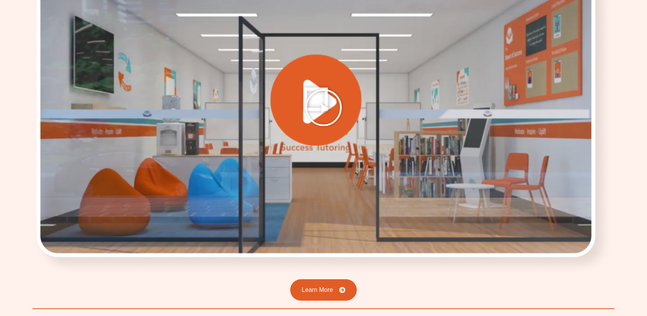
scroll to position [1071, 0]
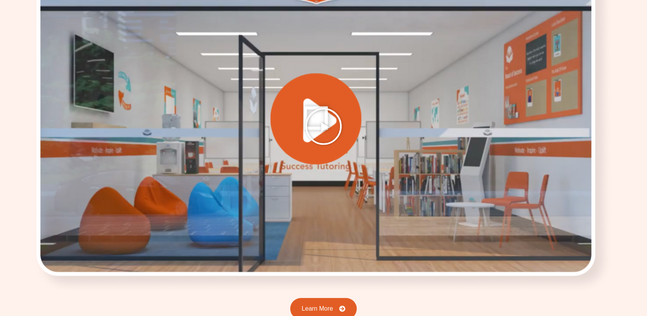
click at [320, 120] on div at bounding box center [324, 126] width 583 height 328
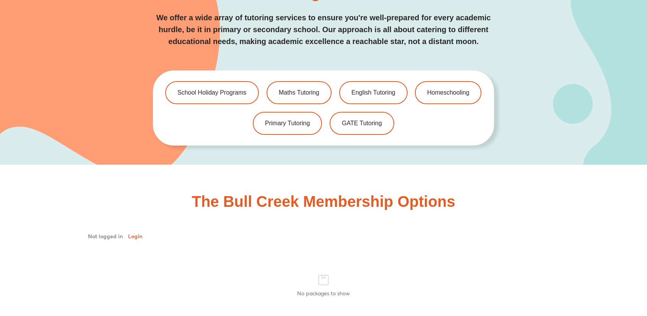
scroll to position [1684, 0]
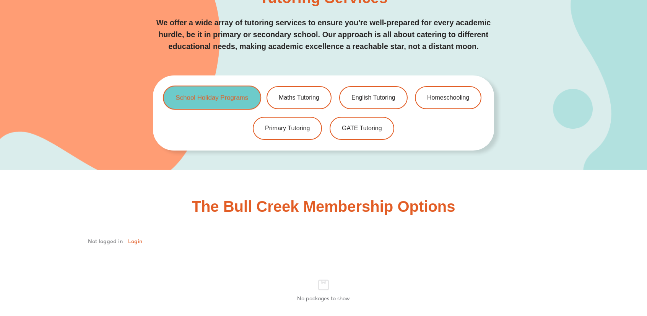
click at [201, 95] on span "School Holiday Programs" at bounding box center [212, 98] width 73 height 7
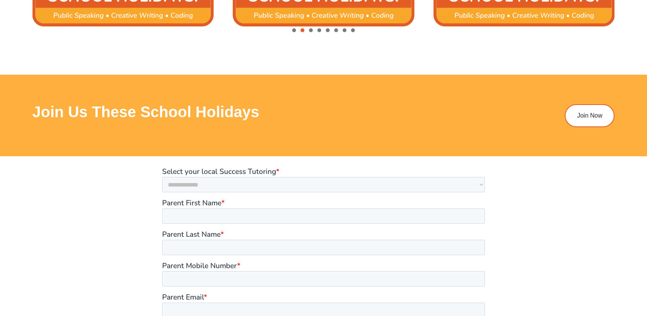
scroll to position [992, 0]
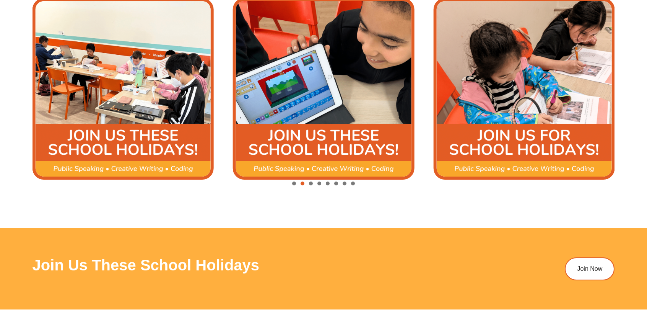
click at [308, 97] on img "3 / 8" at bounding box center [323, 88] width 181 height 181
click at [321, 165] on img "3 / 8" at bounding box center [323, 88] width 181 height 181
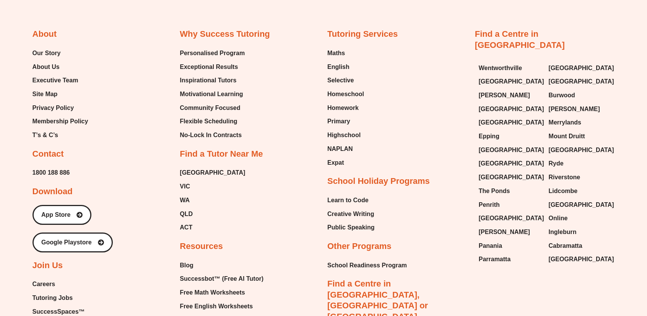
scroll to position [2064, 0]
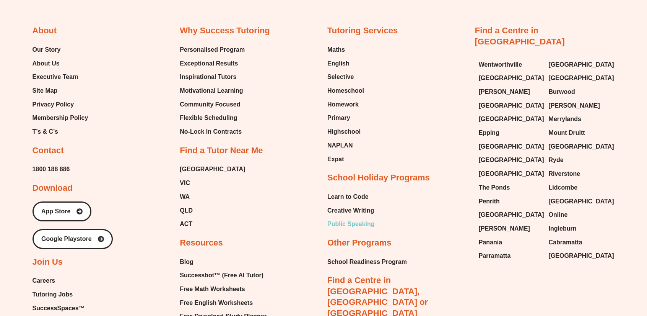
click at [347, 222] on span "Public Speaking" at bounding box center [351, 223] width 47 height 11
click at [338, 222] on span "Public Speaking" at bounding box center [351, 223] width 47 height 11
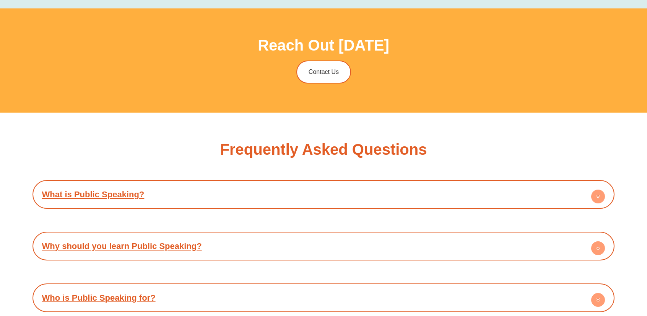
scroll to position [1566, 0]
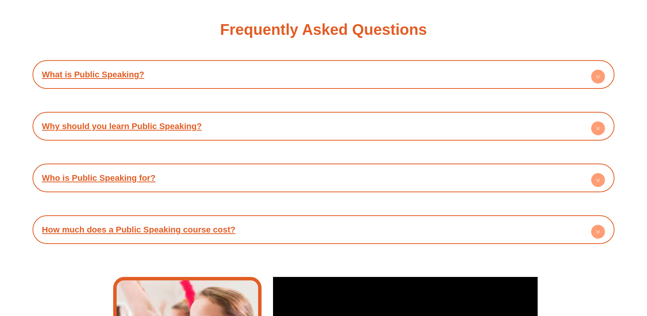
click at [602, 230] on circle at bounding box center [599, 232] width 14 height 14
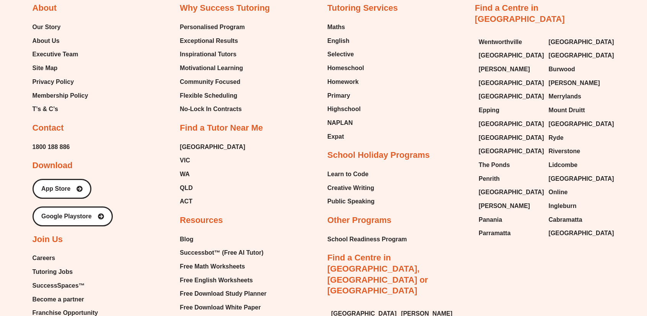
scroll to position [0, 0]
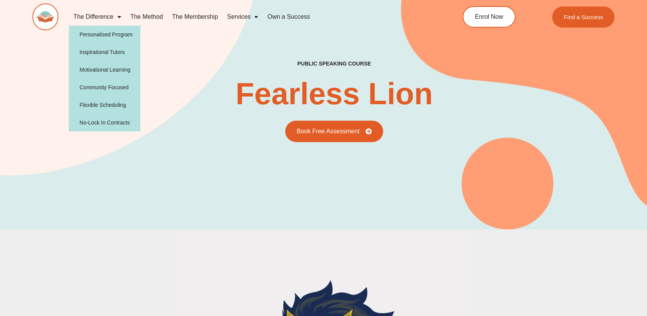
click at [117, 21] on span "Menu" at bounding box center [118, 17] width 8 height 14
